Goal: Complete application form: Complete application form

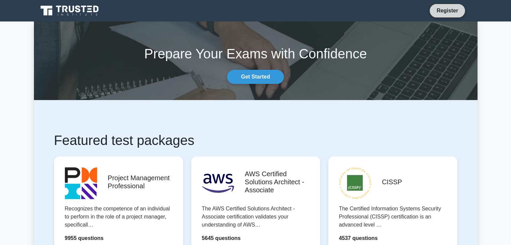
click at [446, 10] on link "Register" at bounding box center [447, 10] width 30 height 8
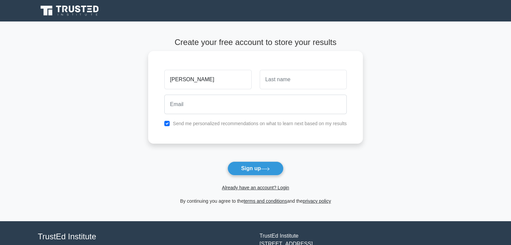
type input "[PERSON_NAME]"
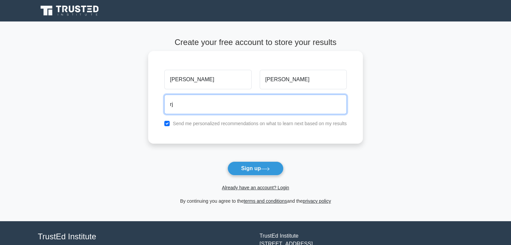
type input "[EMAIL_ADDRESS][DOMAIN_NAME]"
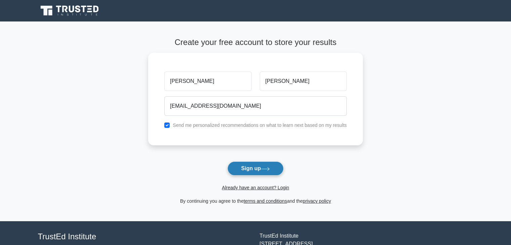
click at [245, 169] on button "Sign up" at bounding box center [255, 169] width 56 height 14
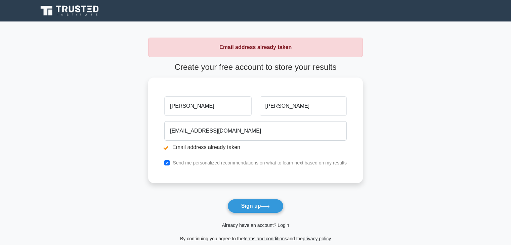
click at [281, 225] on link "Already have an account? Login" at bounding box center [255, 225] width 67 height 5
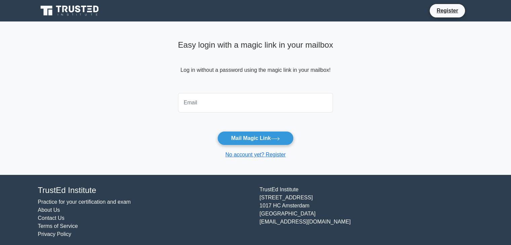
click at [234, 108] on input "email" at bounding box center [255, 102] width 155 height 19
type input "rj_godambe@yahoo.co.in"
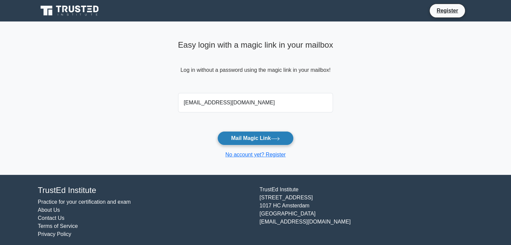
click at [255, 136] on button "Mail Magic Link" at bounding box center [255, 138] width 76 height 14
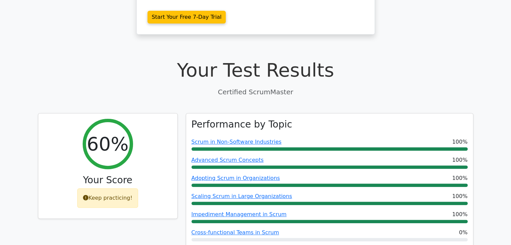
scroll to position [114, 0]
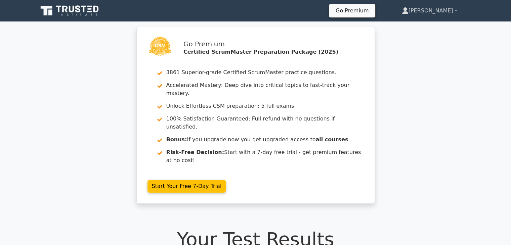
click at [440, 9] on link "[PERSON_NAME]" at bounding box center [430, 10] width 88 height 13
click at [426, 26] on link "Profile" at bounding box center [412, 26] width 53 height 11
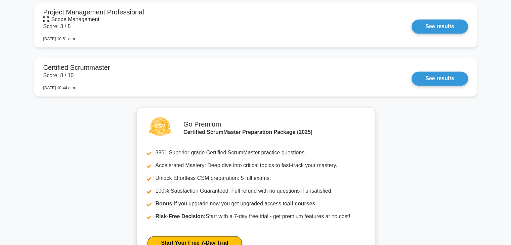
scroll to position [900, 0]
